Goal: Navigation & Orientation: Find specific page/section

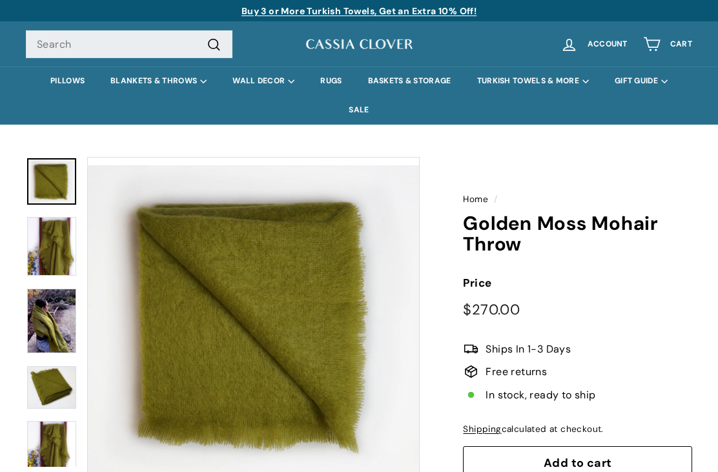
click at [53, 241] on img at bounding box center [51, 246] width 49 height 59
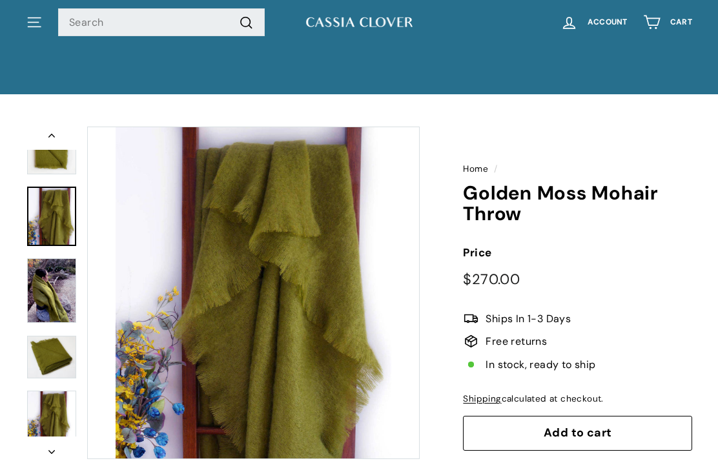
scroll to position [13, 0]
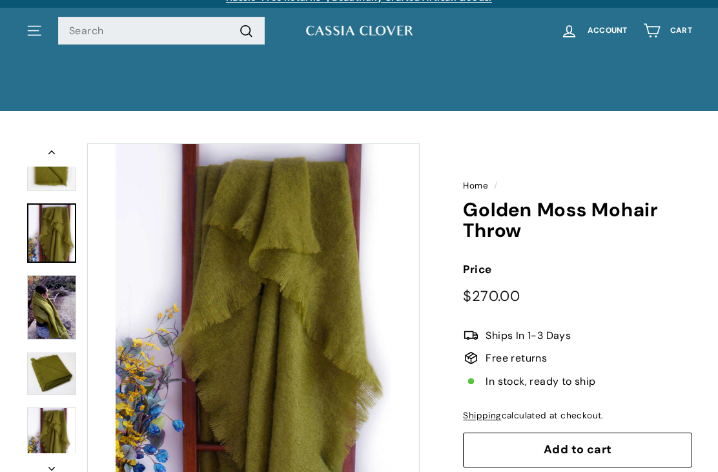
click at [43, 307] on img at bounding box center [51, 308] width 49 height 65
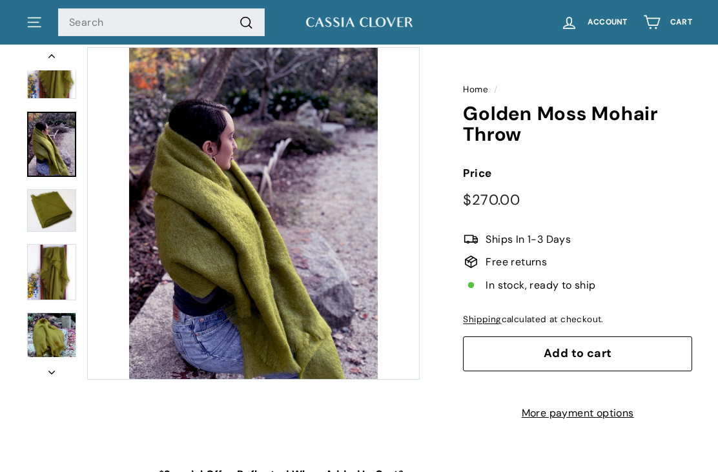
scroll to position [108, 0]
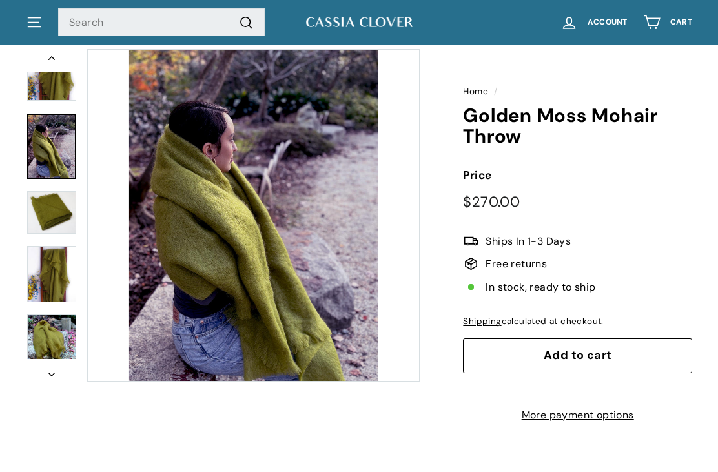
click at [44, 205] on img at bounding box center [51, 212] width 49 height 43
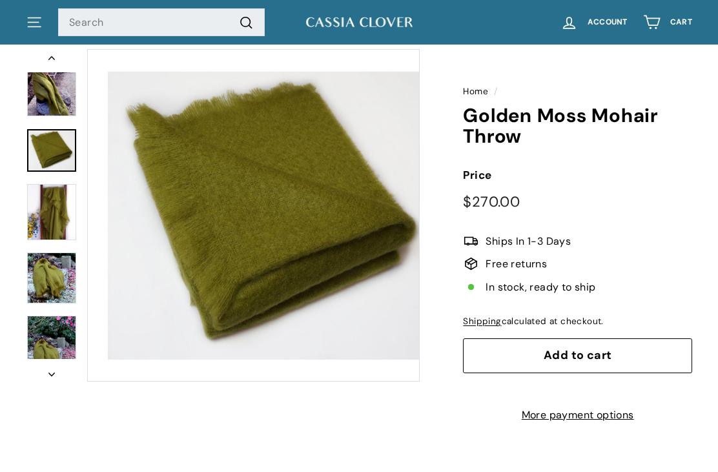
scroll to position [145, 0]
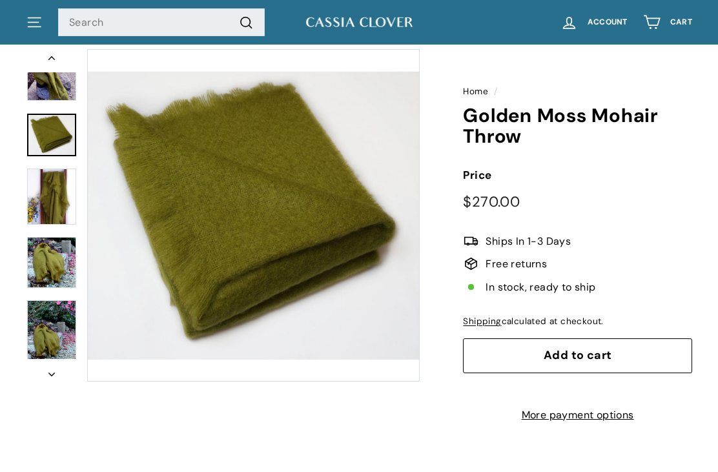
click at [51, 188] on img at bounding box center [51, 196] width 49 height 56
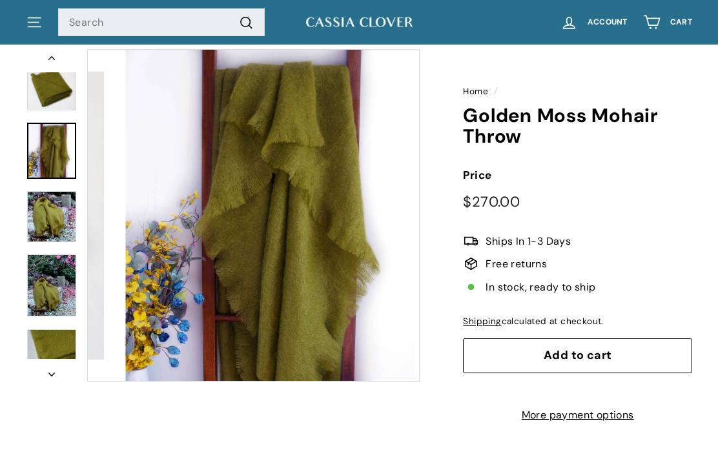
scroll to position [195, 0]
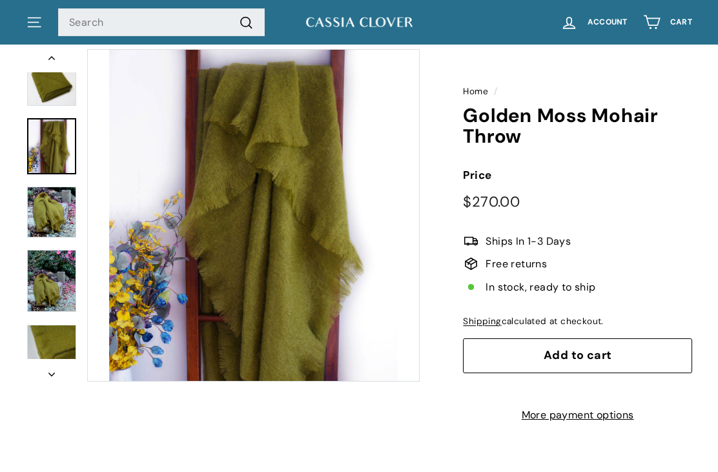
click at [47, 283] on img at bounding box center [51, 281] width 49 height 62
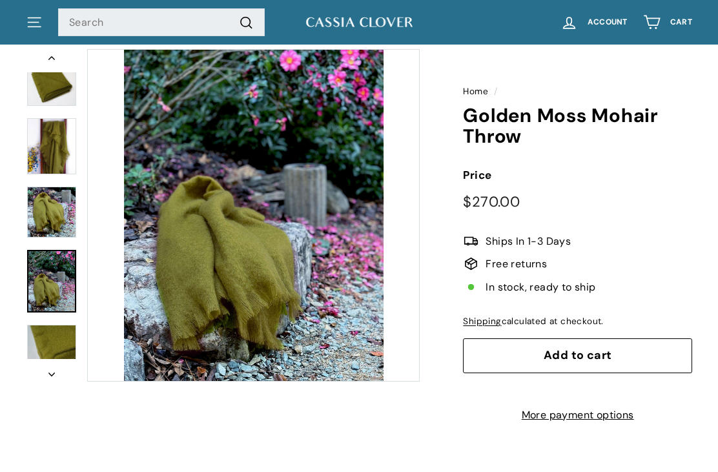
click at [52, 336] on img at bounding box center [51, 353] width 49 height 56
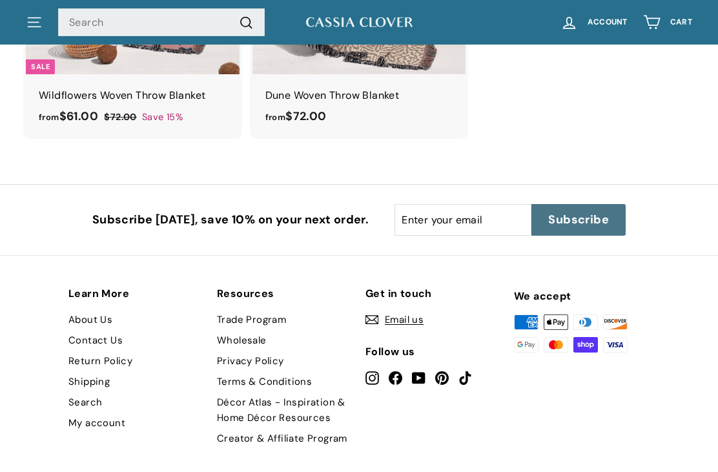
scroll to position [1531, 0]
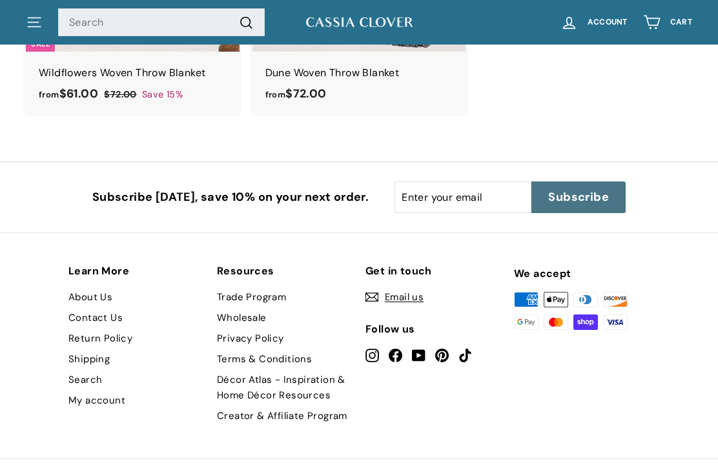
click at [99, 293] on link "About Us" at bounding box center [90, 297] width 44 height 21
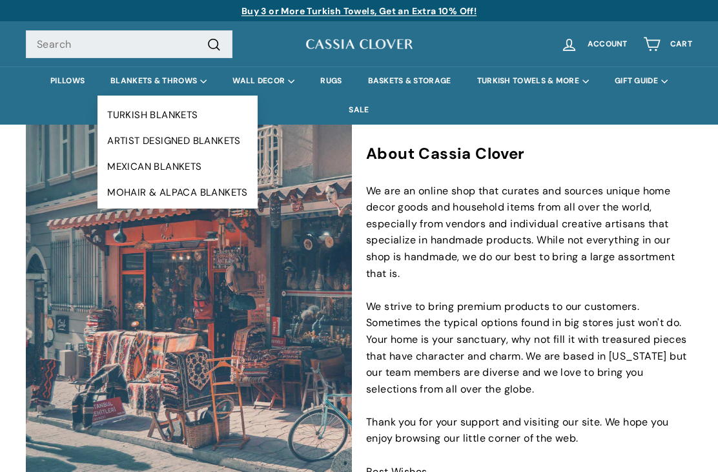
click at [203, 198] on link "MOHAIR & ALPACA BLANKETS" at bounding box center [177, 192] width 160 height 26
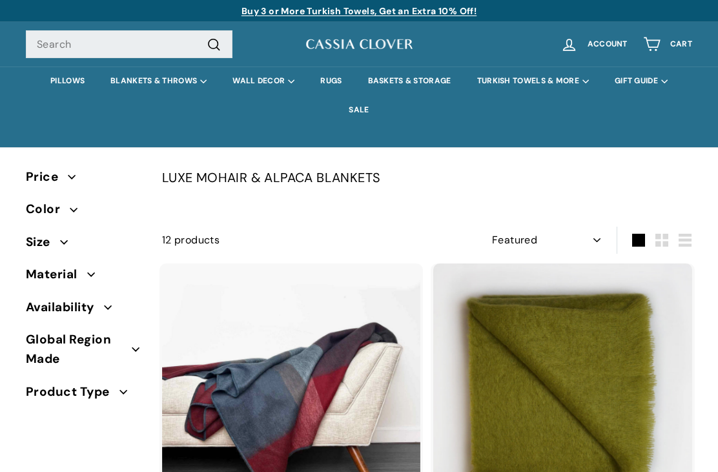
select select "manual"
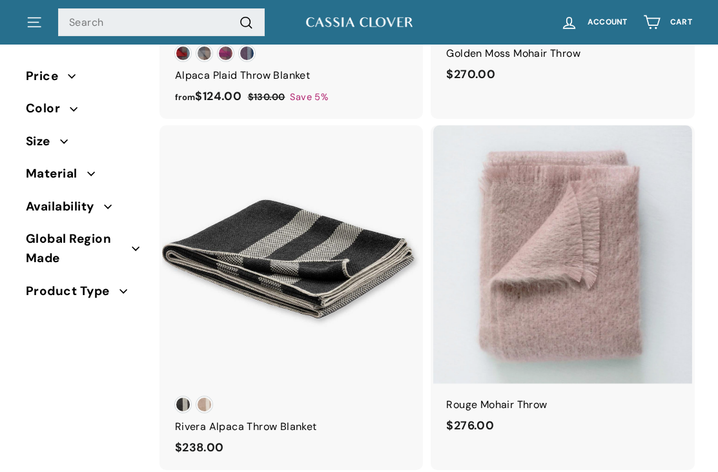
scroll to position [489, 0]
click at [79, 110] on span "Color" at bounding box center [84, 108] width 116 height 19
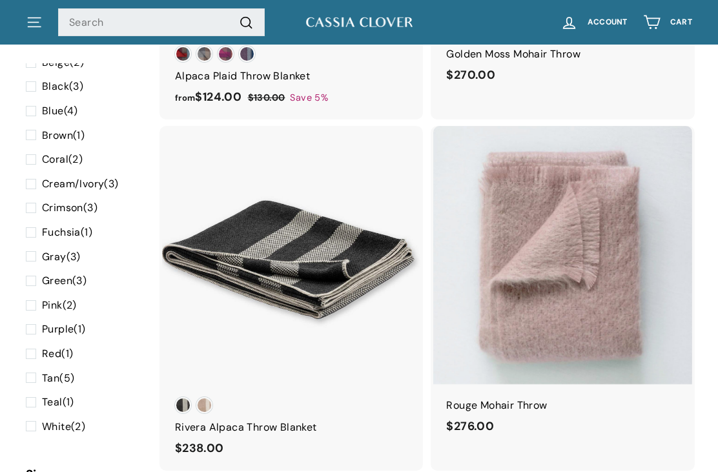
scroll to position [74, 0]
click at [30, 276] on span at bounding box center [34, 281] width 16 height 17
click at [30, 273] on input "Green (3)" at bounding box center [30, 273] width 8 height 0
checkbox input "true"
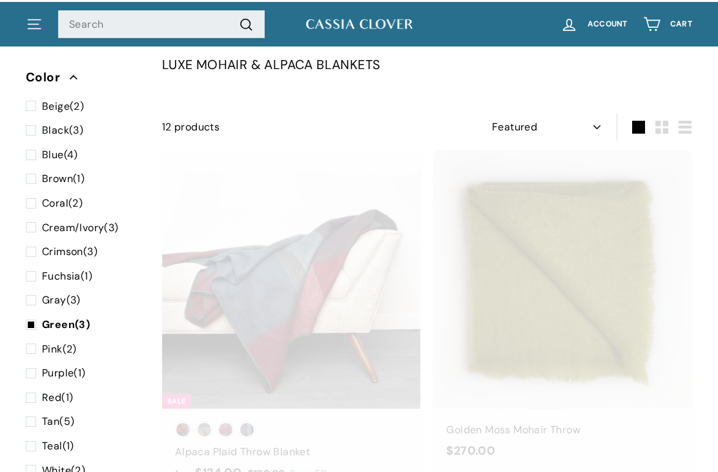
scroll to position [113, 0]
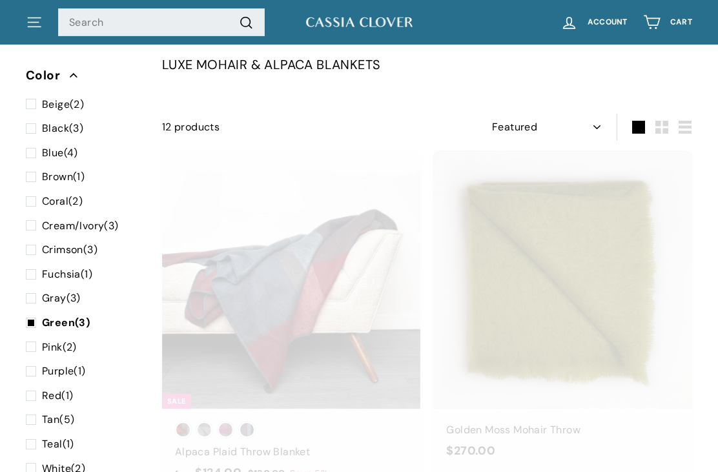
select select "manual"
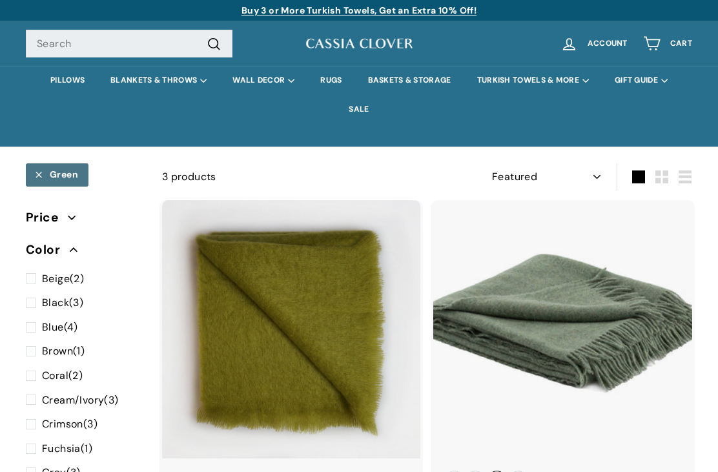
scroll to position [0, 0]
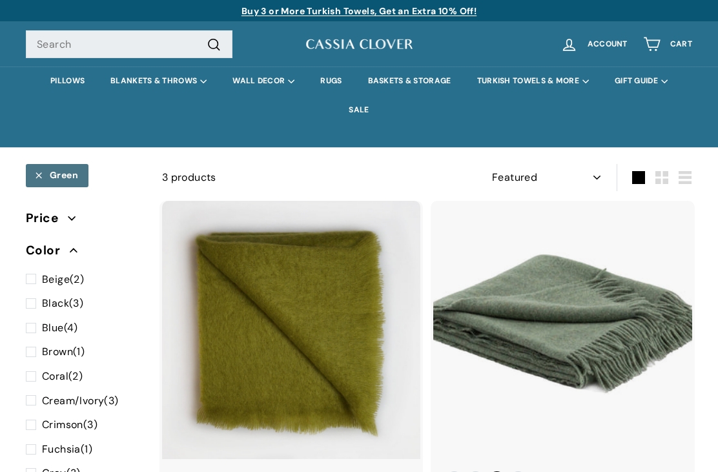
click at [66, 85] on link "PILLOWS" at bounding box center [67, 80] width 60 height 29
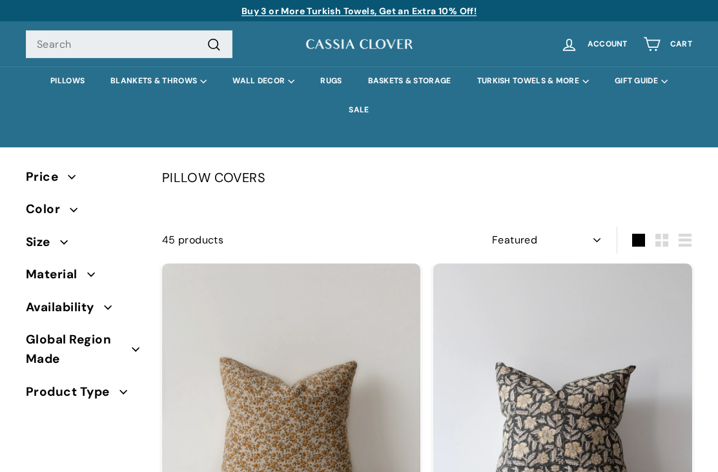
select select "manual"
click at [329, 85] on link "RUGS" at bounding box center [330, 80] width 47 height 29
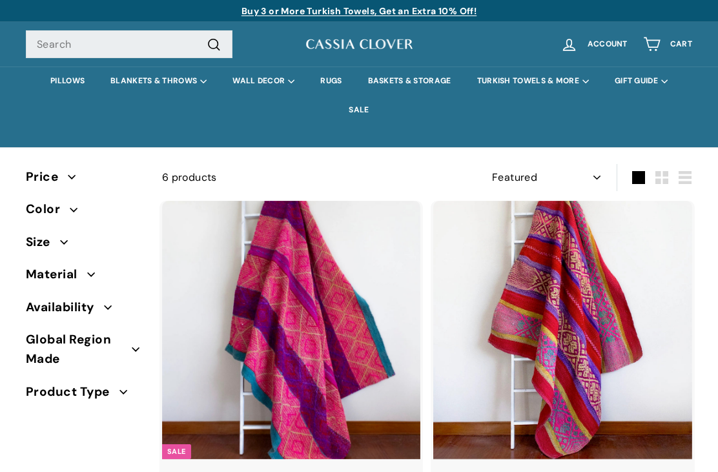
select select "manual"
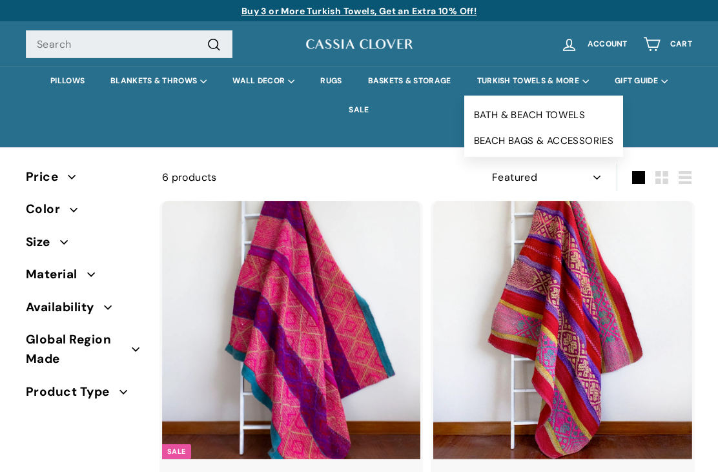
click at [589, 142] on link "BEACH BAGS & ACCESSORIES" at bounding box center [543, 141] width 159 height 26
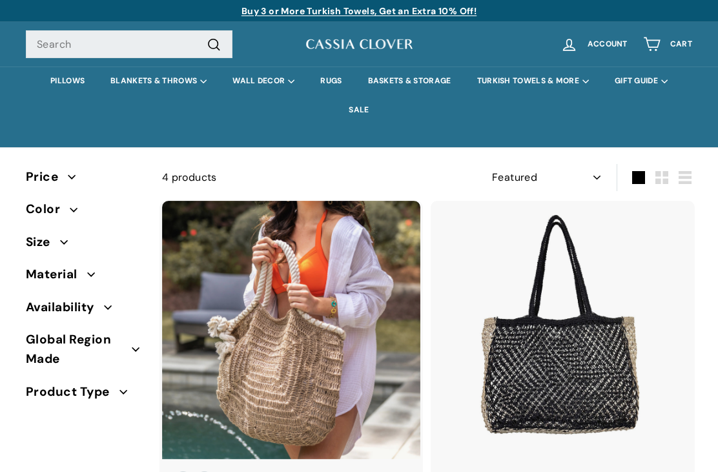
select select "manual"
